Goal: Obtain resource: Download file/media

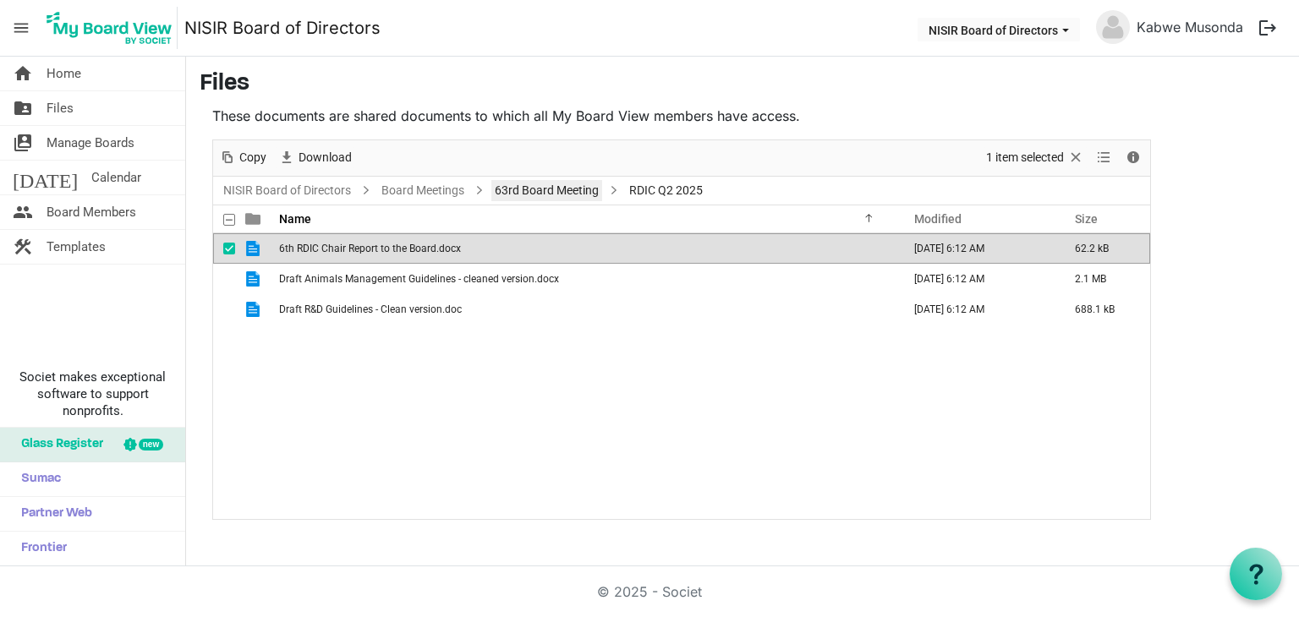
click at [526, 189] on link "63rd Board Meeting" at bounding box center [546, 190] width 111 height 21
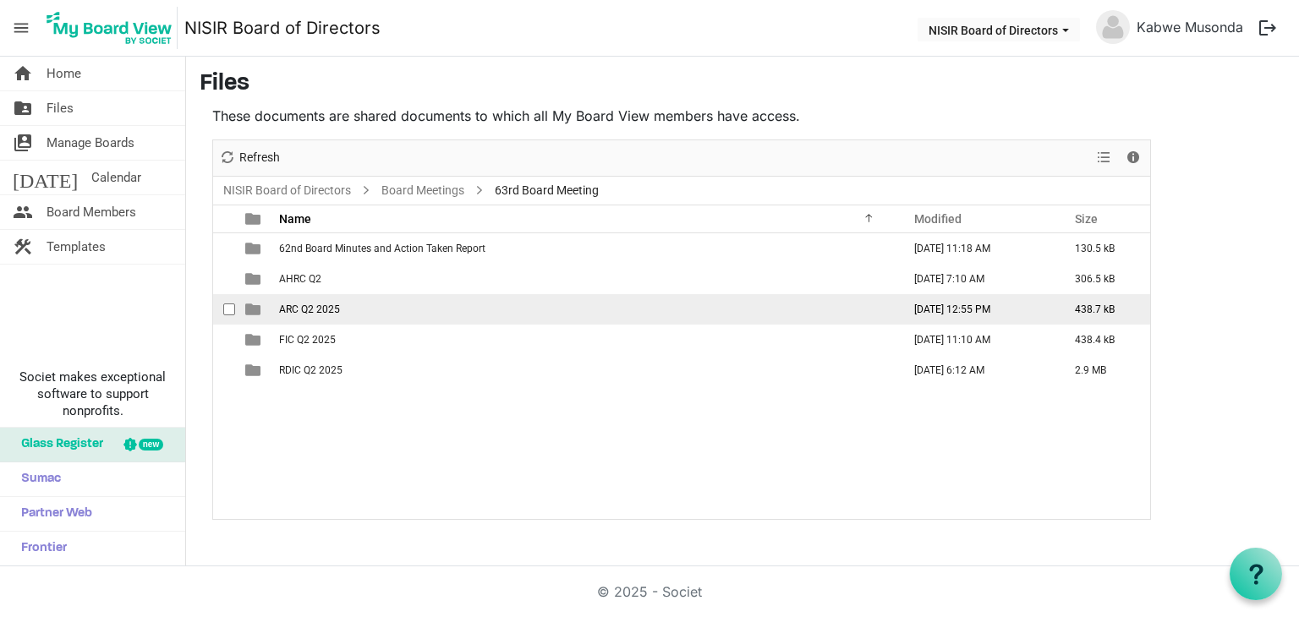
click at [314, 312] on span "ARC Q2 2025" at bounding box center [309, 310] width 61 height 12
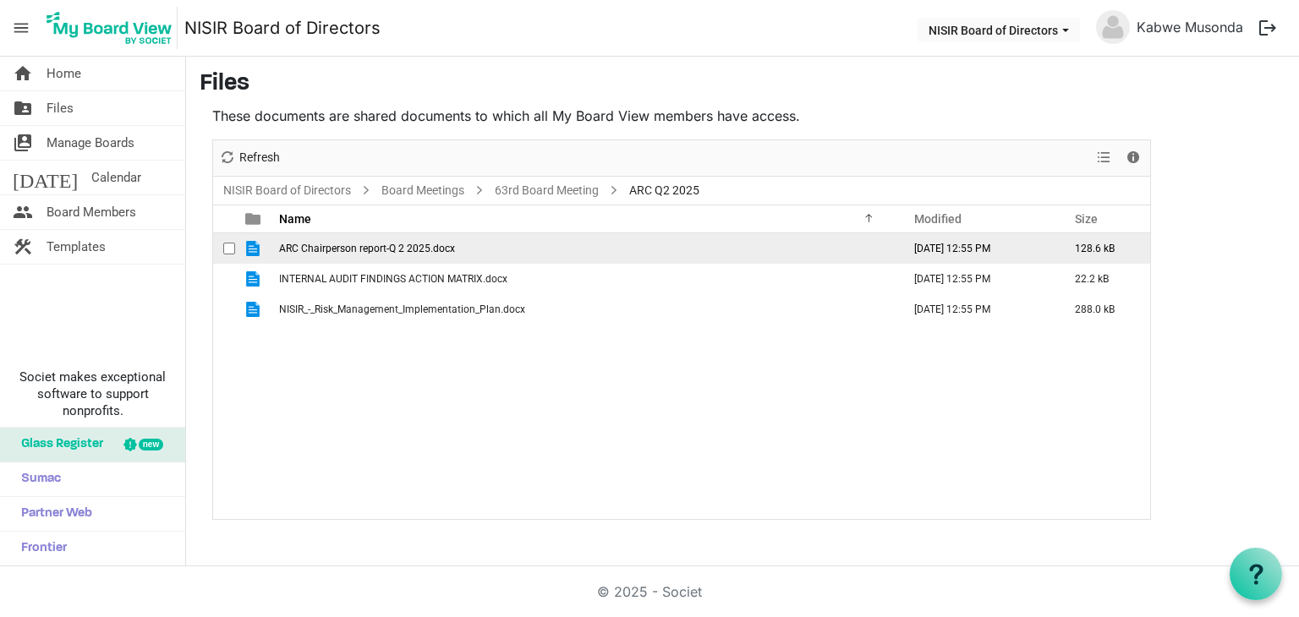
click at [335, 247] on span "ARC Chairperson report-Q 2 2025.docx" at bounding box center [367, 249] width 176 height 12
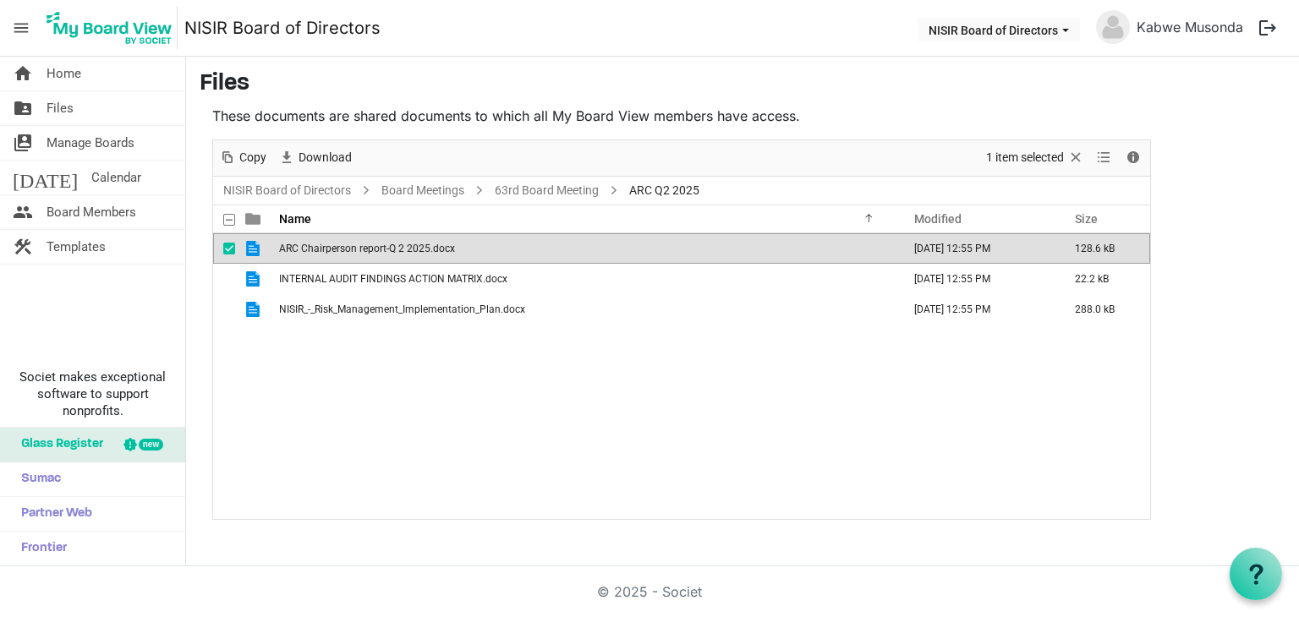
click at [335, 247] on span "ARC Chairperson report-Q 2 2025.docx" at bounding box center [367, 249] width 176 height 12
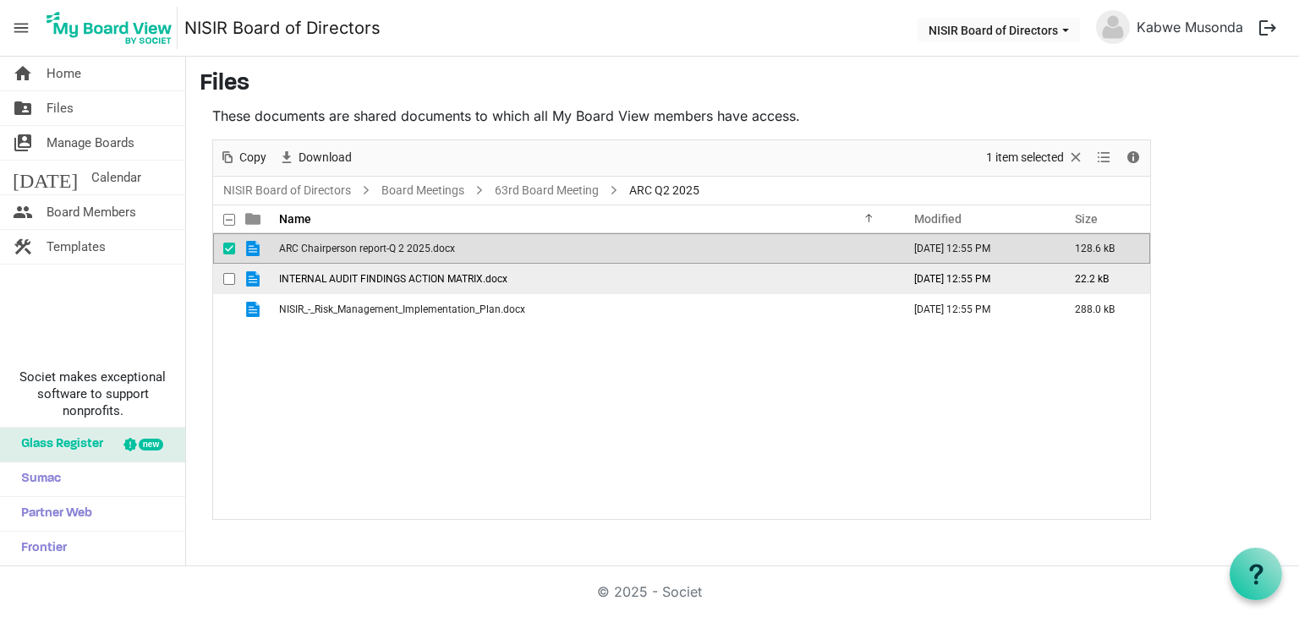
click at [422, 282] on span "INTERNAL AUDIT FINDINGS ACTION MATRIX.docx" at bounding box center [393, 279] width 228 height 12
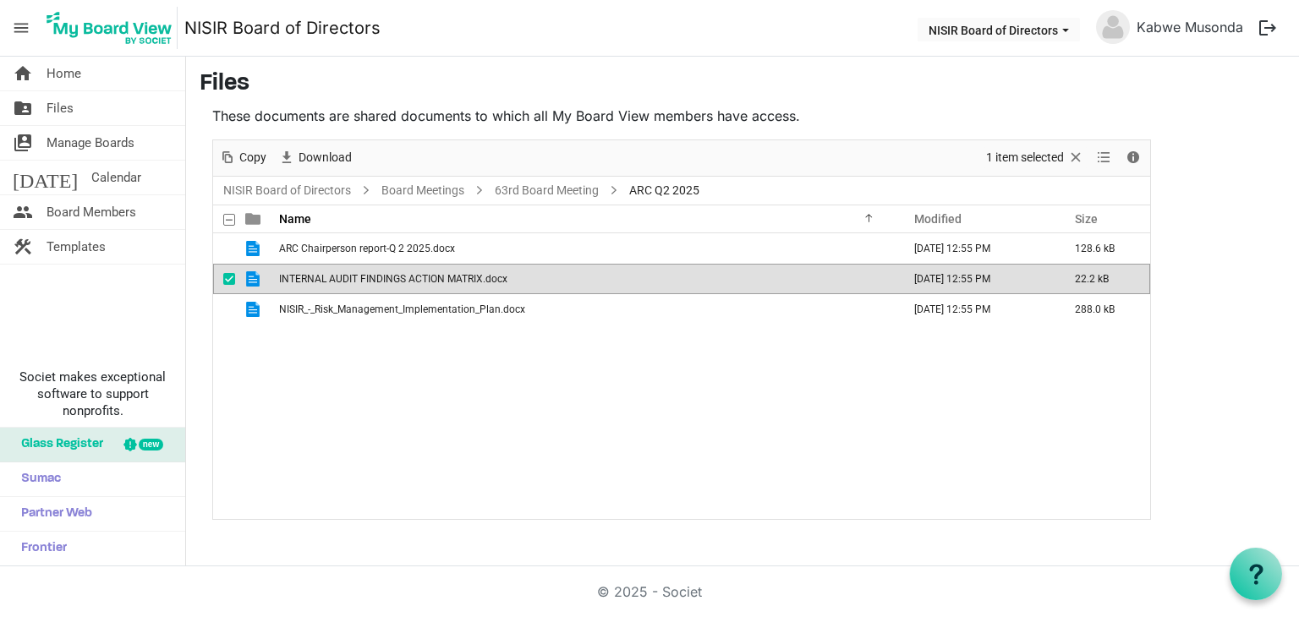
click at [225, 277] on span "checkbox" at bounding box center [229, 279] width 12 height 12
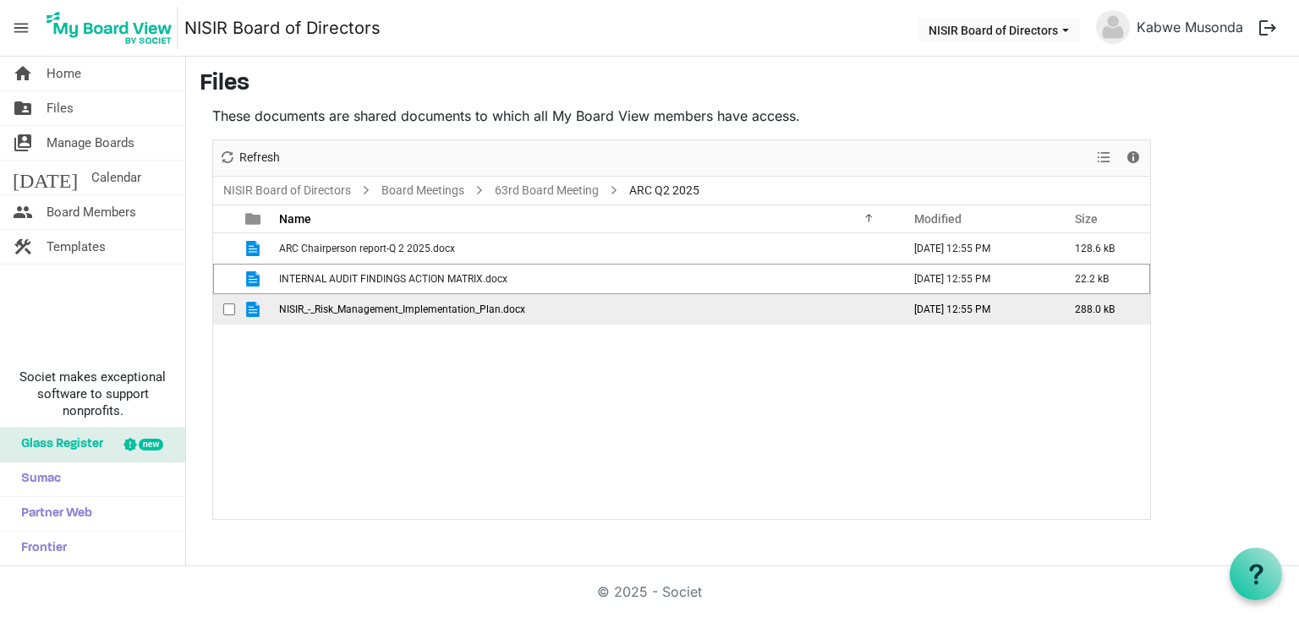
click at [346, 310] on span "NISIR_-_Risk_Management_Implementation_Plan.docx" at bounding box center [402, 310] width 246 height 12
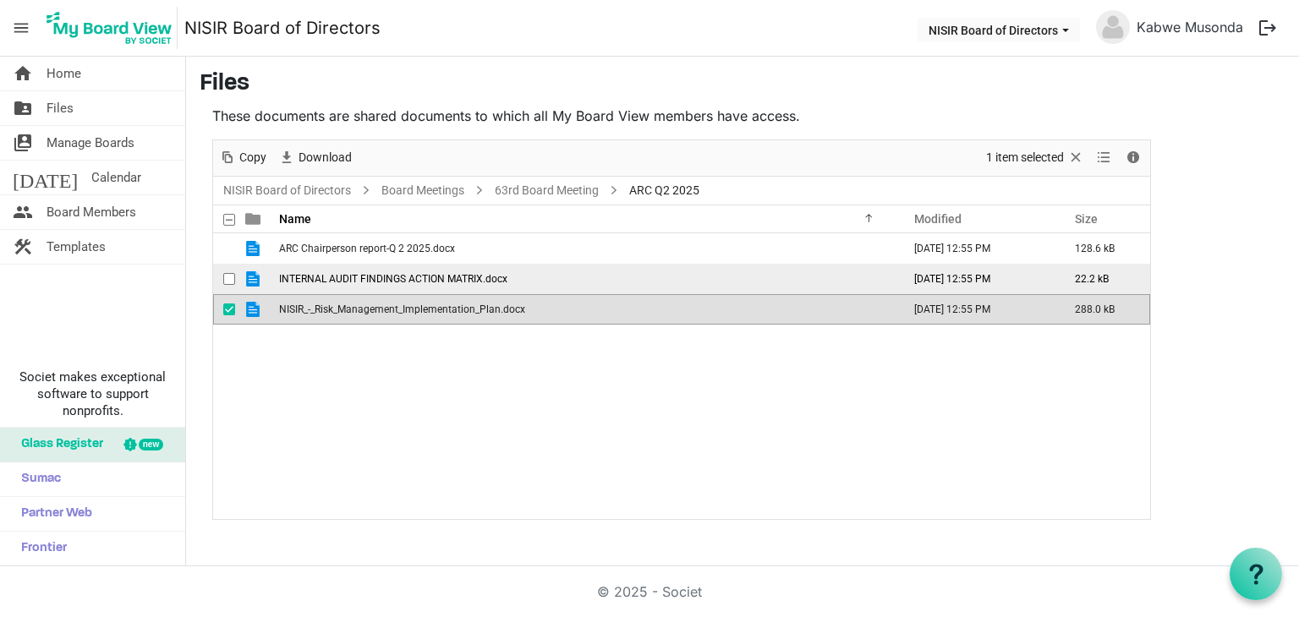
click at [359, 277] on span "INTERNAL AUDIT FINDINGS ACTION MATRIX.docx" at bounding box center [393, 279] width 228 height 12
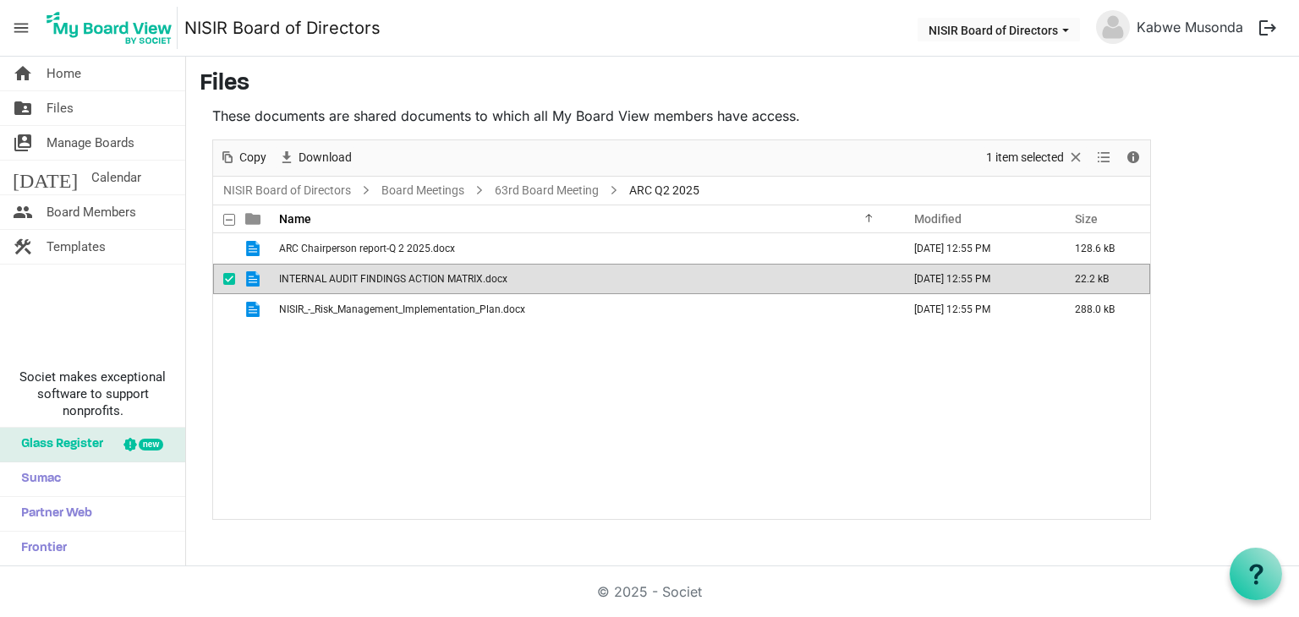
click at [359, 277] on span "INTERNAL AUDIT FINDINGS ACTION MATRIX.docx" at bounding box center [393, 279] width 228 height 12
